Goal: Find specific page/section: Find specific page/section

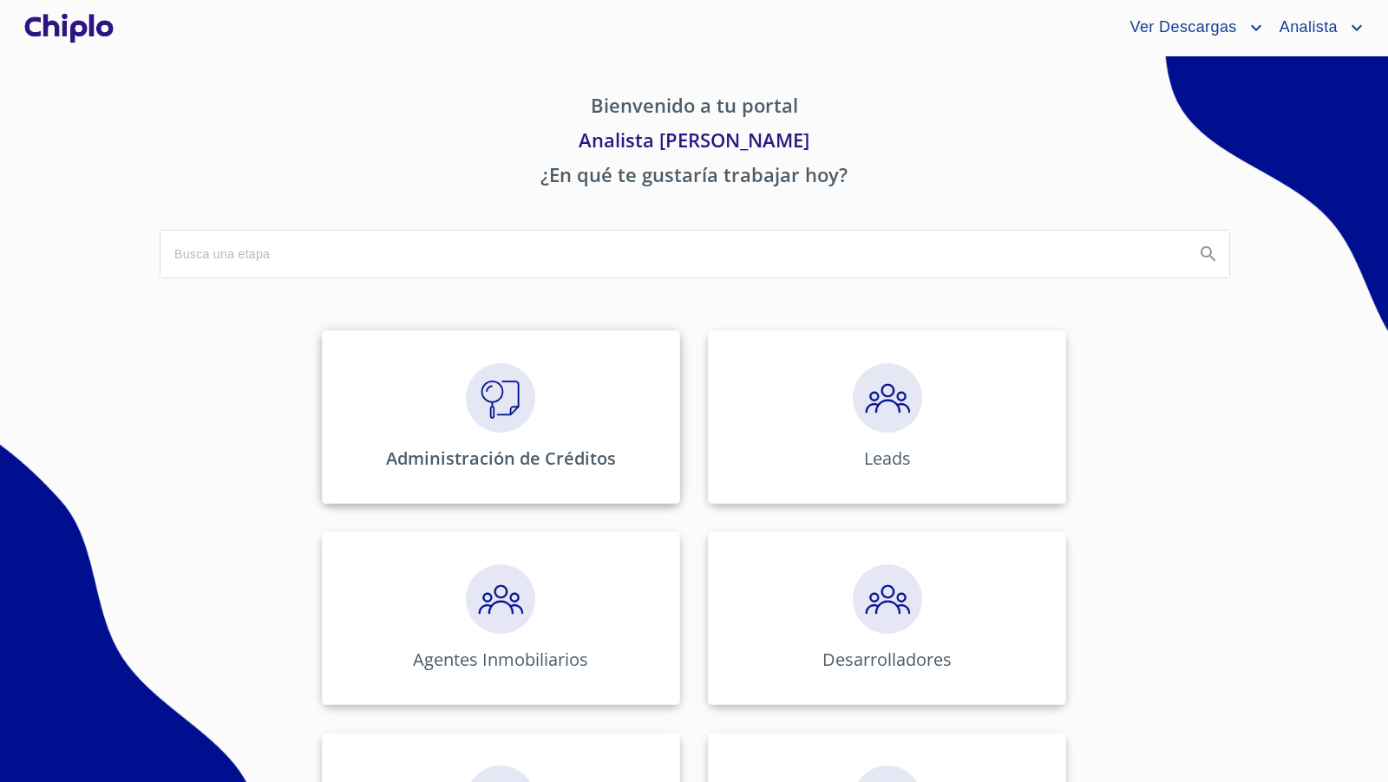
click at [504, 398] on img at bounding box center [500, 397] width 69 height 69
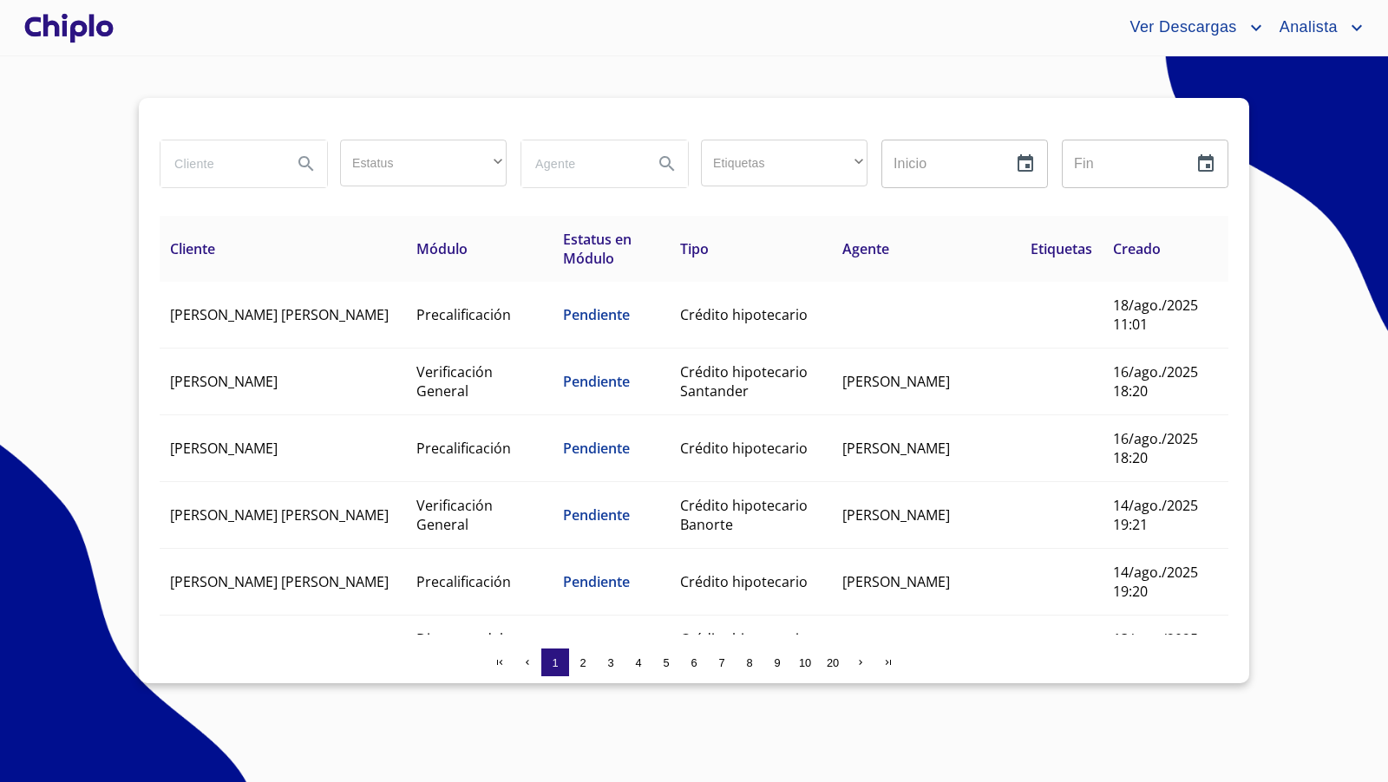
drag, startPoint x: 247, startPoint y: 171, endPoint x: 240, endPoint y: 141, distance: 31.1
click at [246, 165] on input "search" at bounding box center [219, 164] width 118 height 47
type input "[PERSON_NAME]"
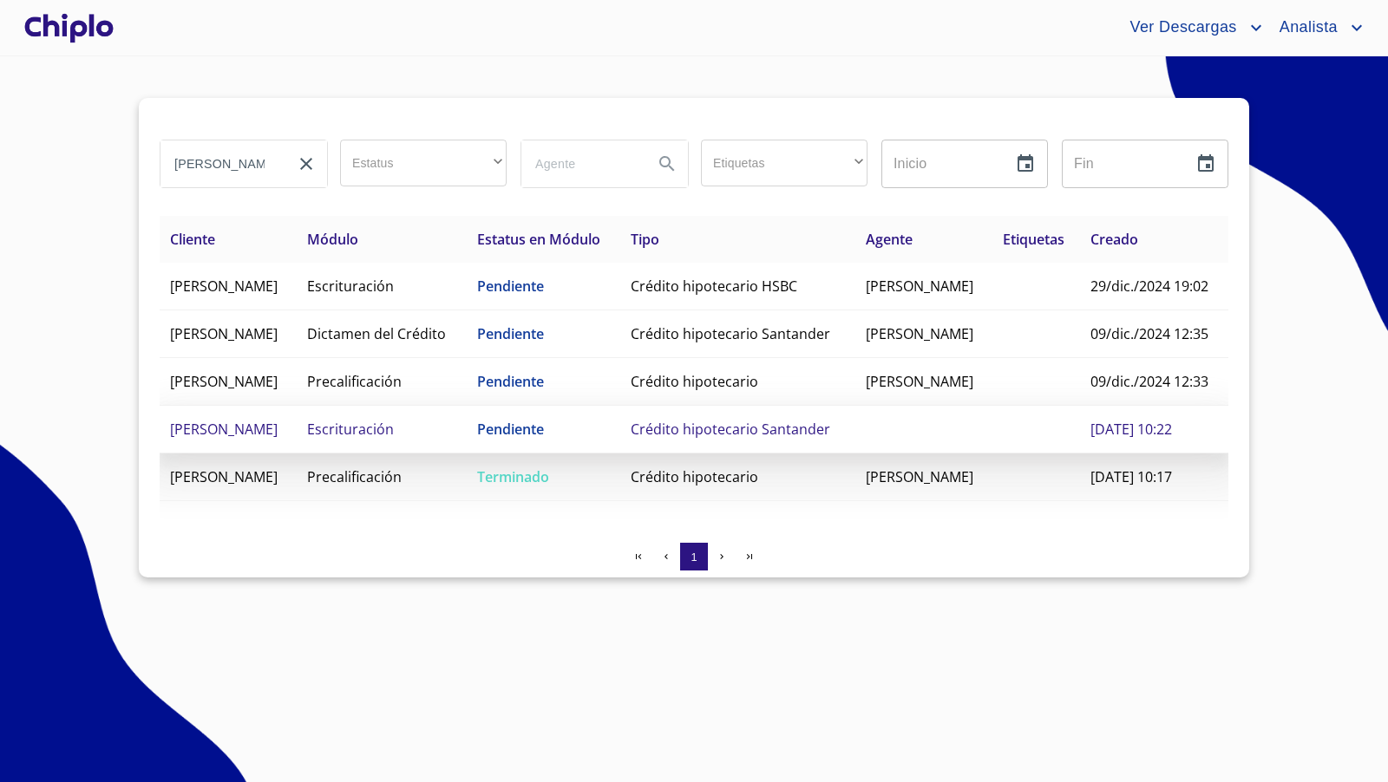
click at [467, 454] on td "Escrituración" at bounding box center [382, 430] width 170 height 48
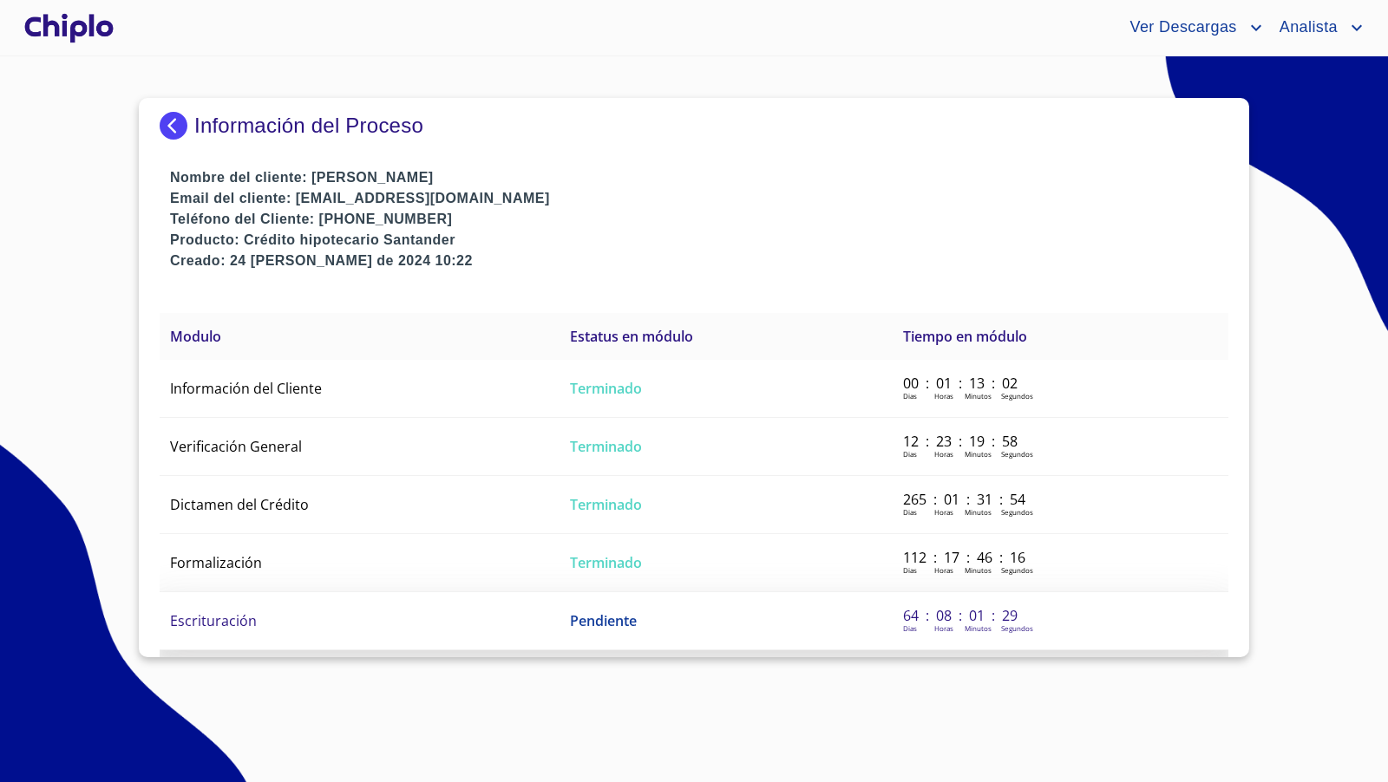
click at [355, 629] on td "Escrituración" at bounding box center [360, 621] width 400 height 58
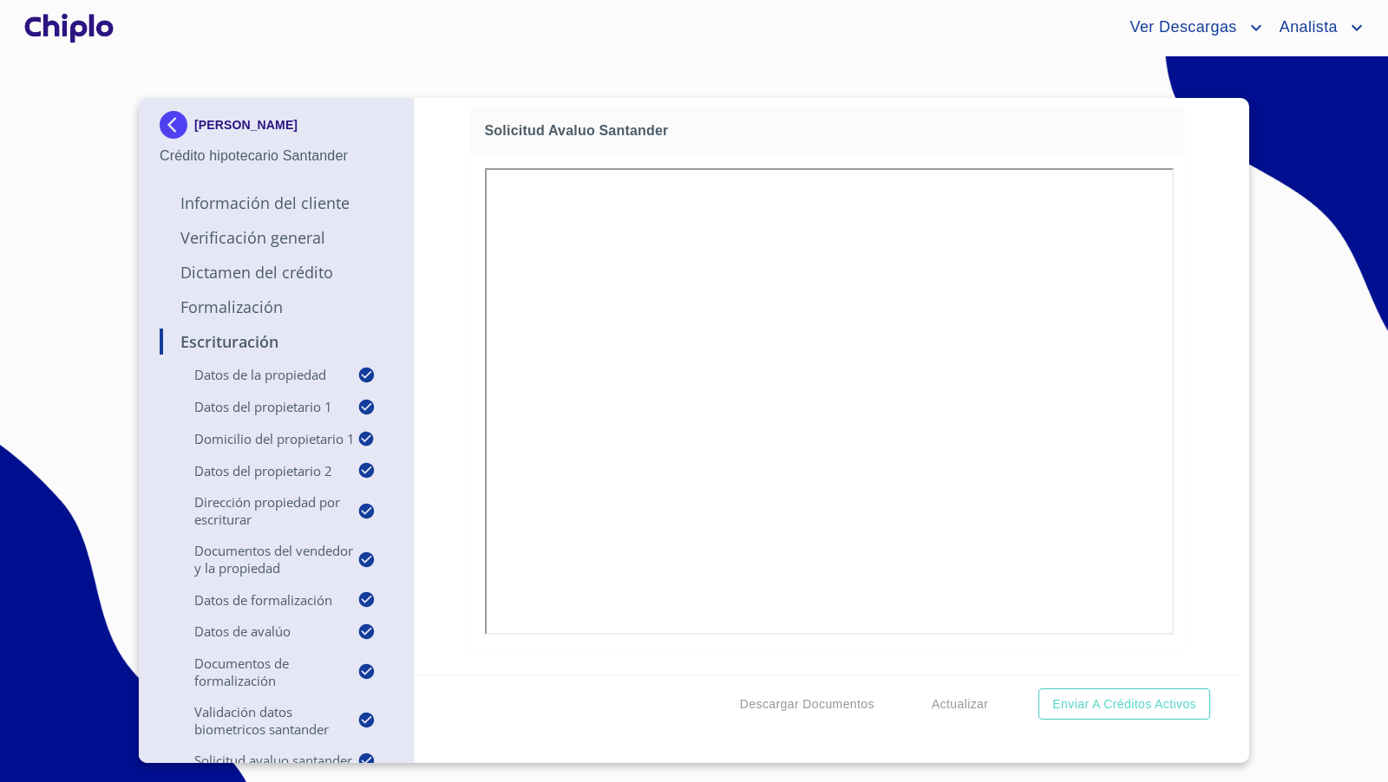
copy p "[PERSON_NAME]"
drag, startPoint x: 367, startPoint y: 128, endPoint x: 101, endPoint y: 275, distance: 303.2
click at [101, 275] on section "[PERSON_NAME] Crédito hipotecario Santander Información del Cliente Verificació…" at bounding box center [694, 419] width 1388 height 726
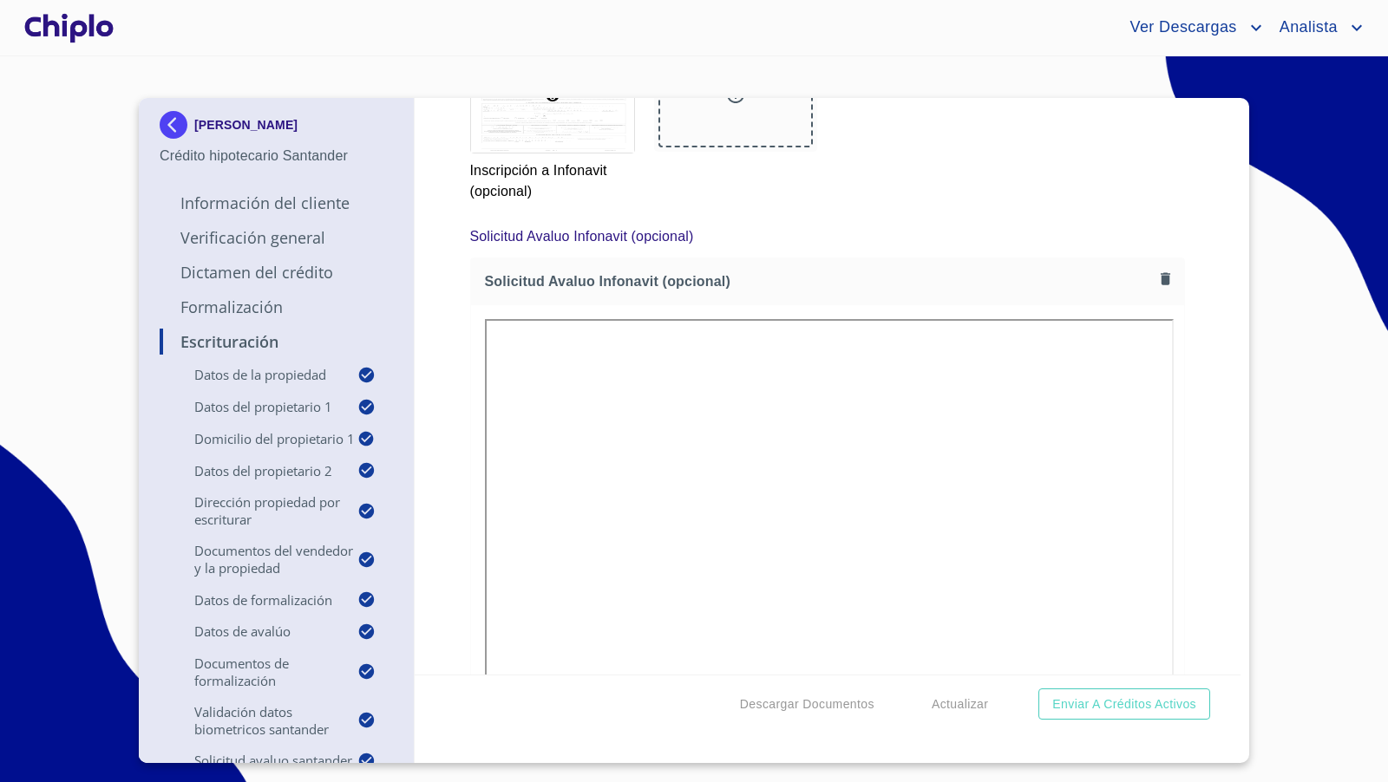
scroll to position [15093, 0]
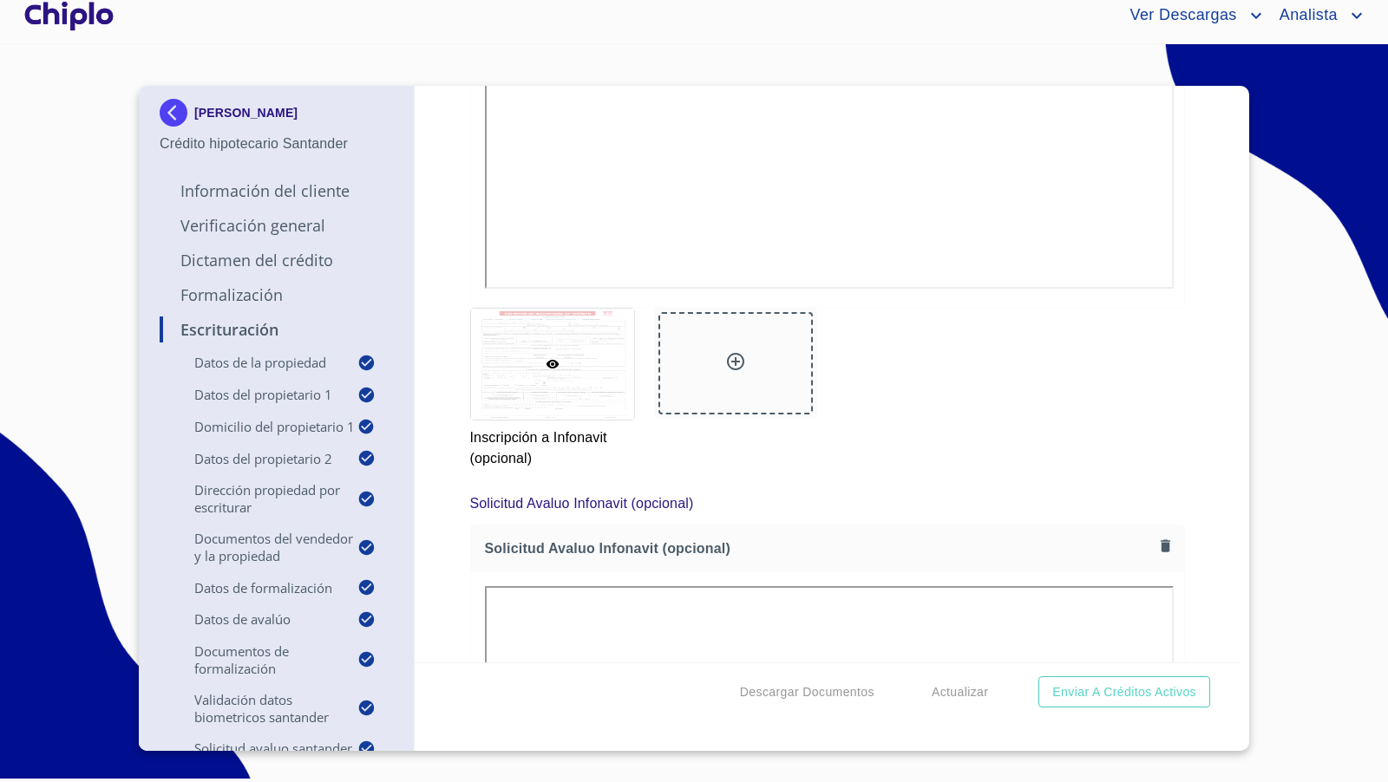
scroll to position [0, 0]
click at [1212, 469] on div "Escrituración Datos de la propiedad Tipo de propiedad   * DEPARTAMENTO ​ Años d…" at bounding box center [828, 374] width 827 height 577
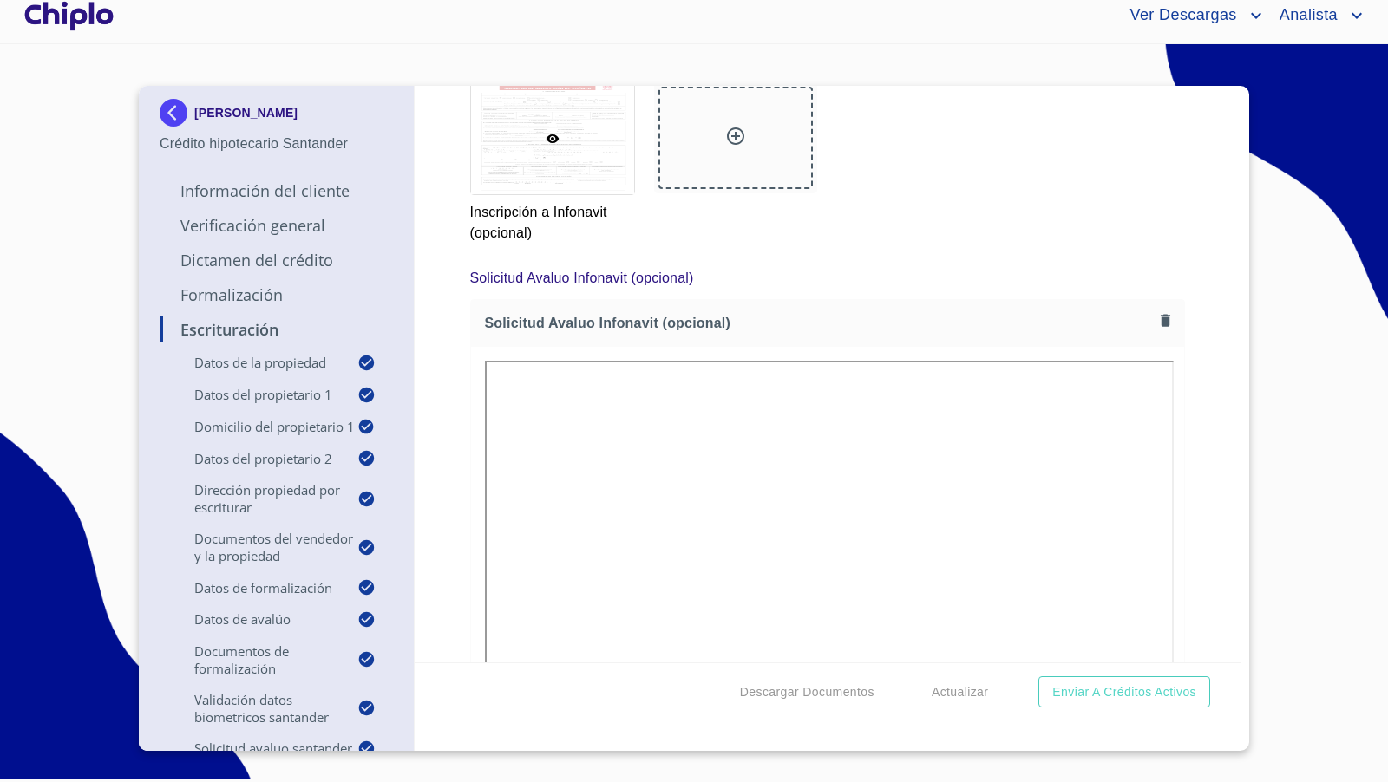
scroll to position [14862, 0]
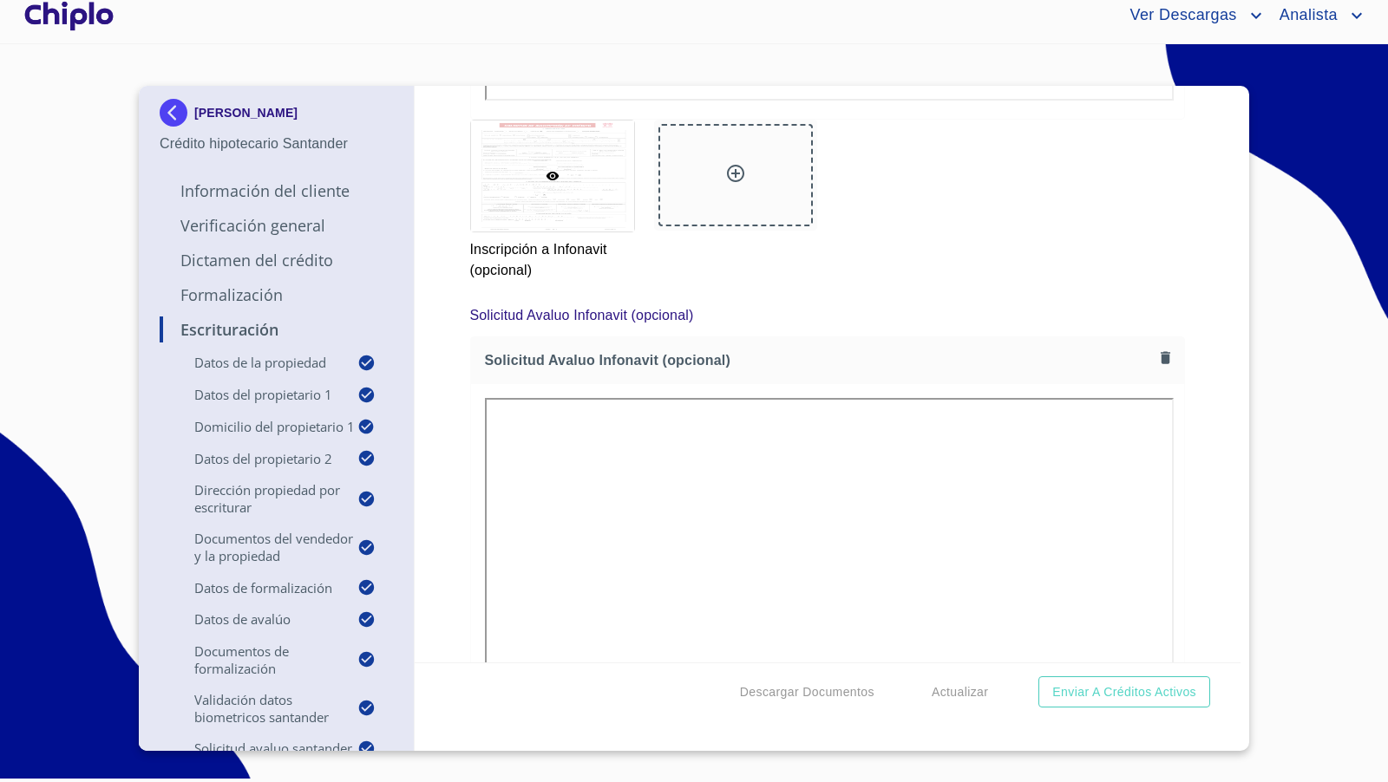
click at [69, 19] on div at bounding box center [69, 16] width 96 height 56
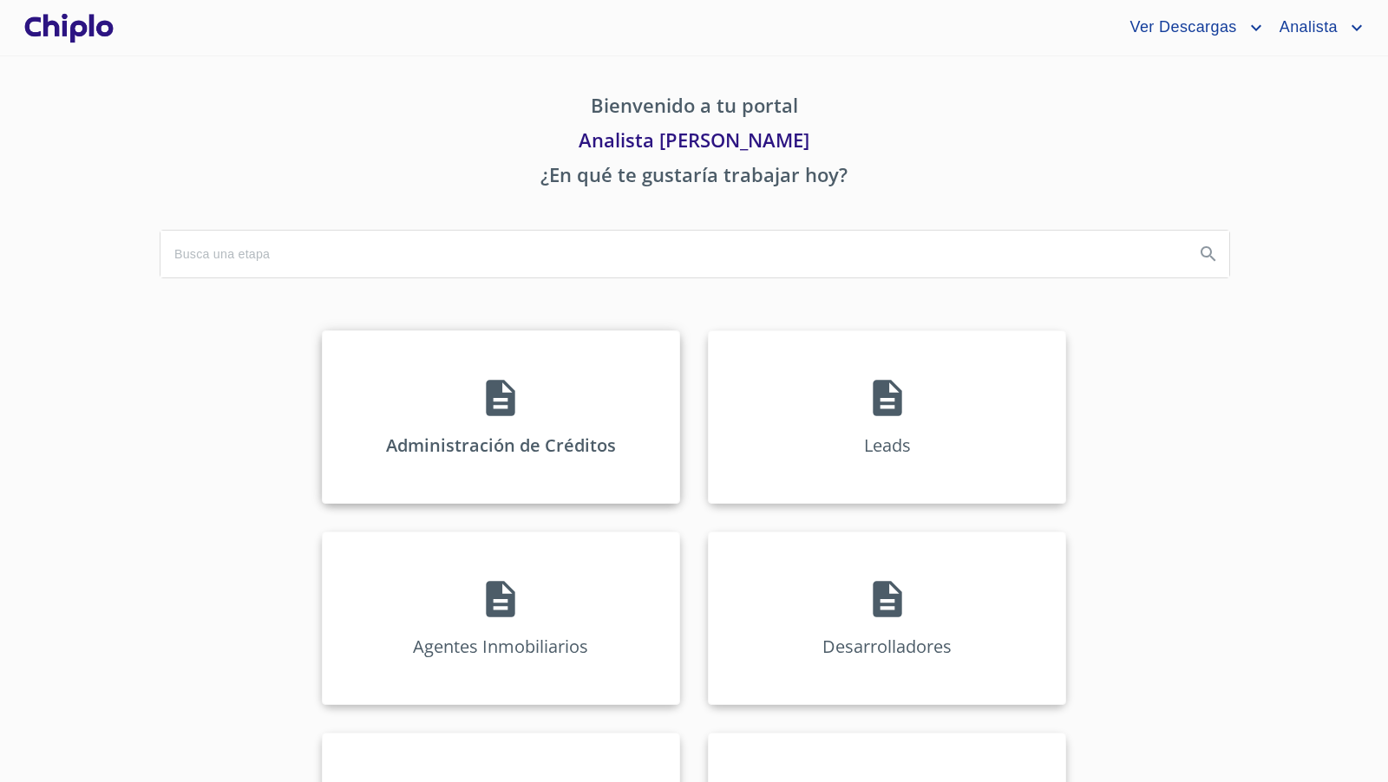
click at [497, 419] on div "Administración de Créditos" at bounding box center [501, 417] width 358 height 173
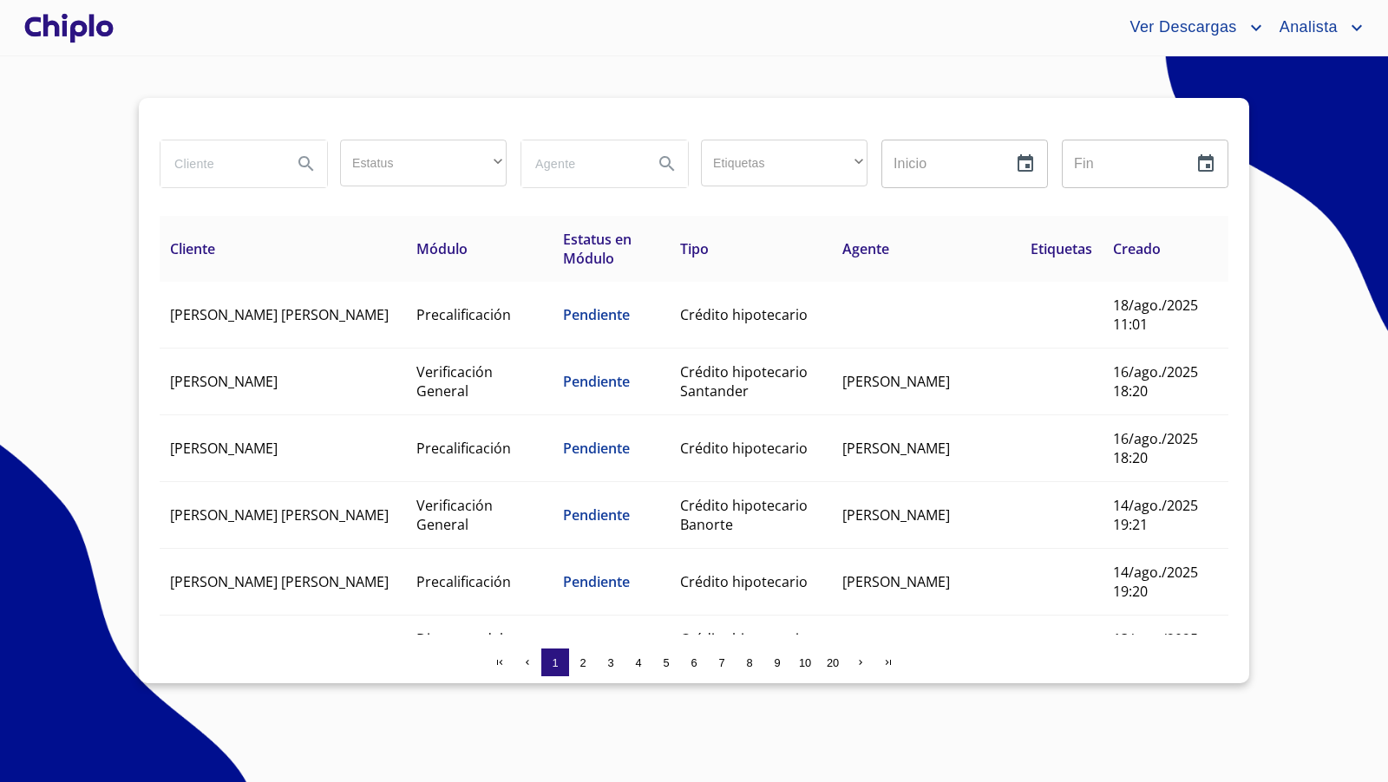
click at [224, 172] on input "search" at bounding box center [219, 164] width 118 height 47
type input "[PERSON_NAME]"
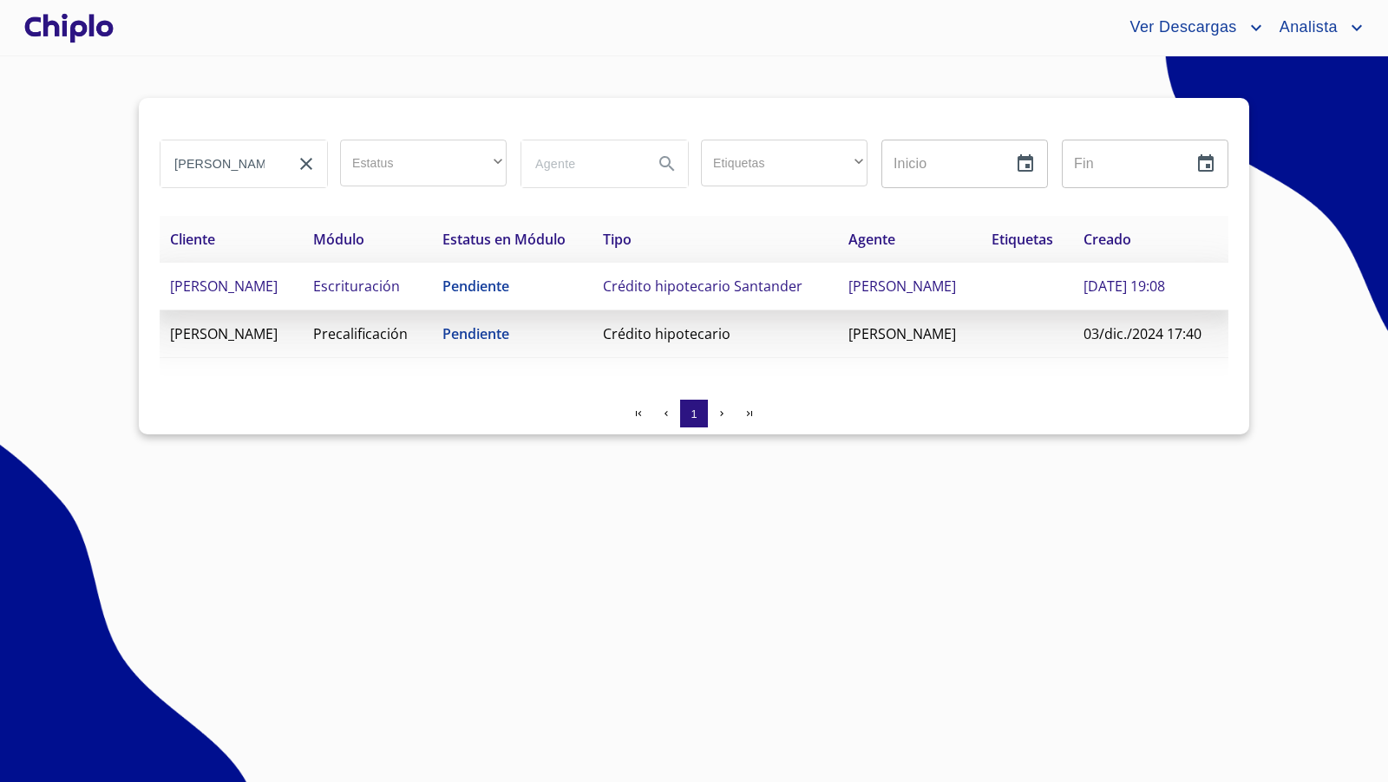
click at [592, 285] on td "Pendiente" at bounding box center [512, 287] width 160 height 48
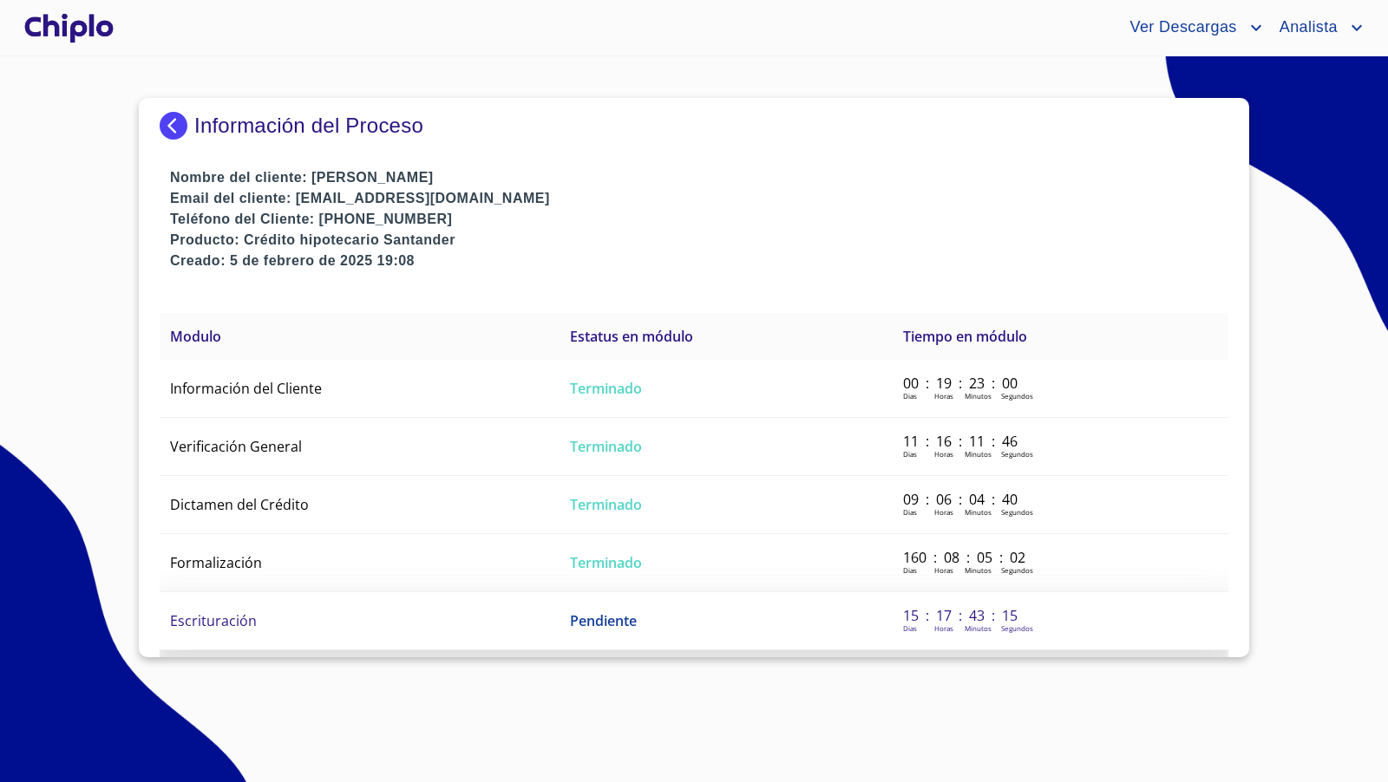
click at [346, 625] on td "Escrituración" at bounding box center [360, 621] width 400 height 58
